Goal: Find specific page/section: Find specific page/section

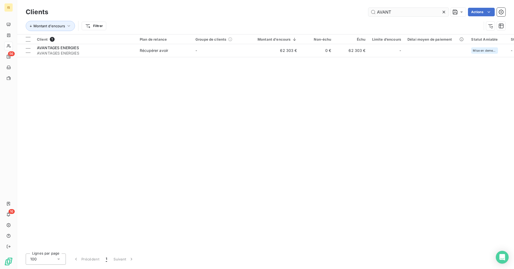
click at [398, 10] on input "AVANT" at bounding box center [408, 12] width 80 height 9
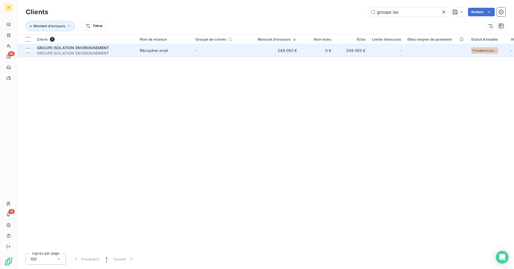
type input "groupe iso"
click at [253, 52] on td "249 093 €" at bounding box center [274, 50] width 52 height 13
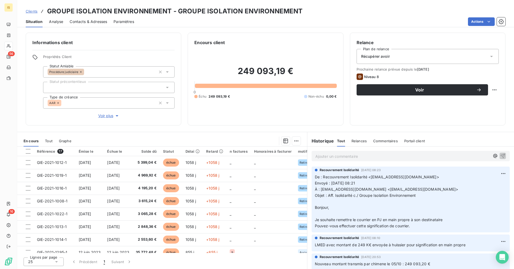
click at [348, 158] on p "Ajouter un commentaire ﻿" at bounding box center [402, 156] width 175 height 7
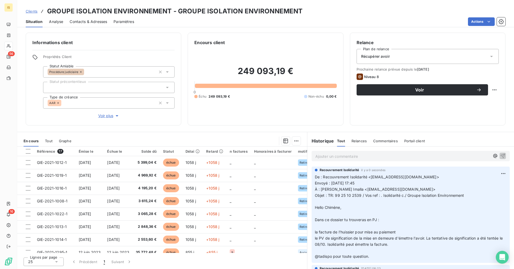
click at [35, 12] on span "Clients" at bounding box center [32, 11] width 12 height 4
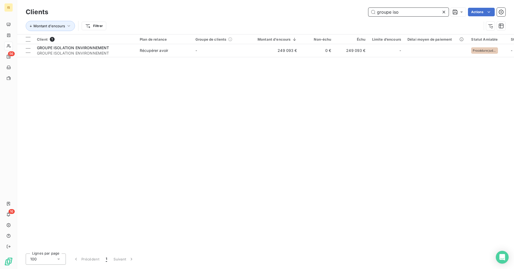
click at [407, 12] on input "groupe iso" at bounding box center [408, 12] width 80 height 9
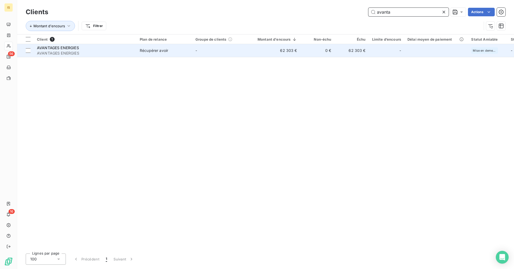
type input "avanta"
click at [305, 48] on td "0 €" at bounding box center [317, 50] width 34 height 13
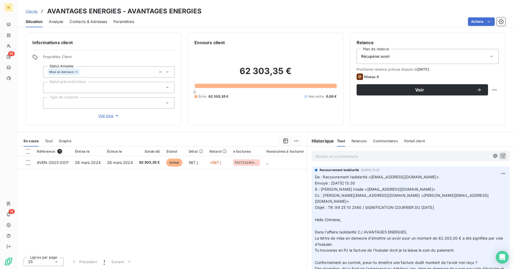
click at [326, 153] on p "Ajouter un commentaire ﻿" at bounding box center [402, 156] width 175 height 7
